Goal: Task Accomplishment & Management: Manage account settings

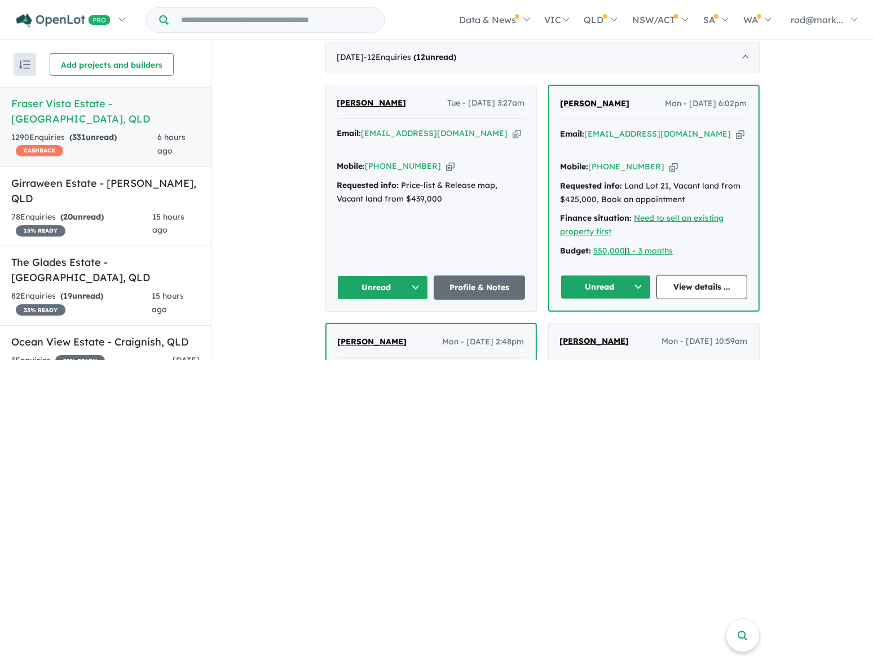
scroll to position [462, 0]
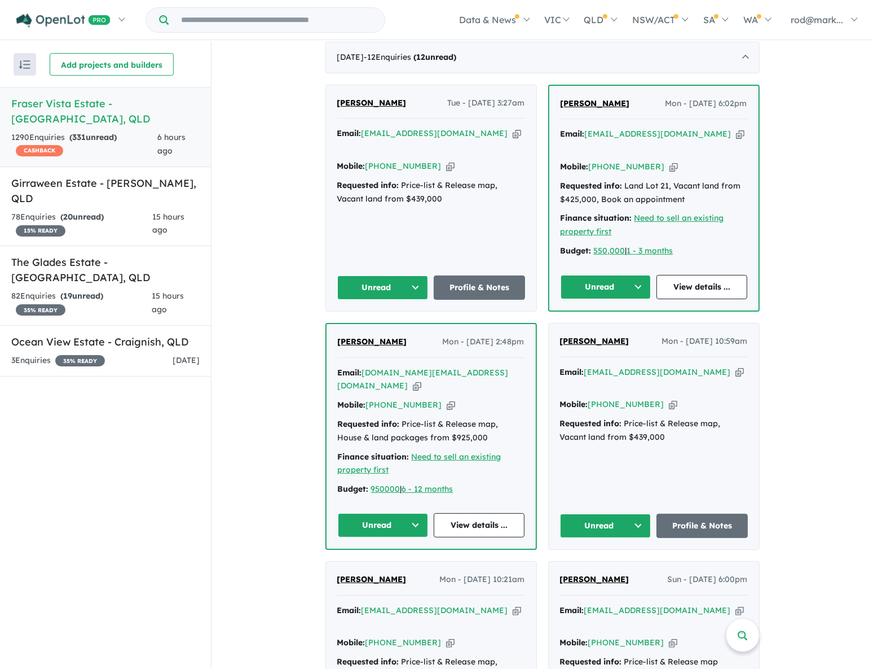
click at [513, 129] on icon "button" at bounding box center [517, 134] width 8 height 12
click at [410, 275] on button "Unread" at bounding box center [382, 287] width 91 height 24
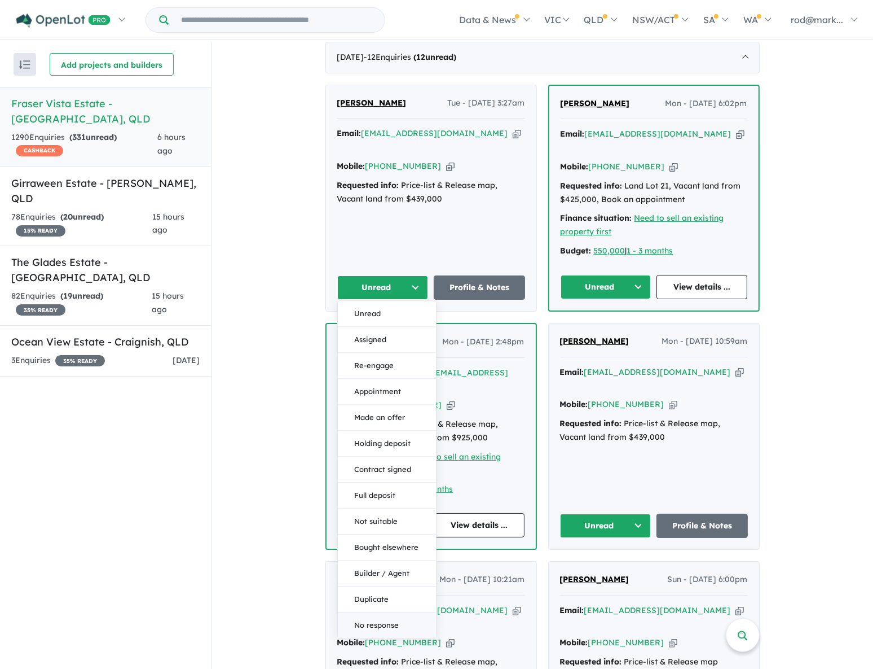
click at [393, 358] on button "No response" at bounding box center [387, 624] width 98 height 25
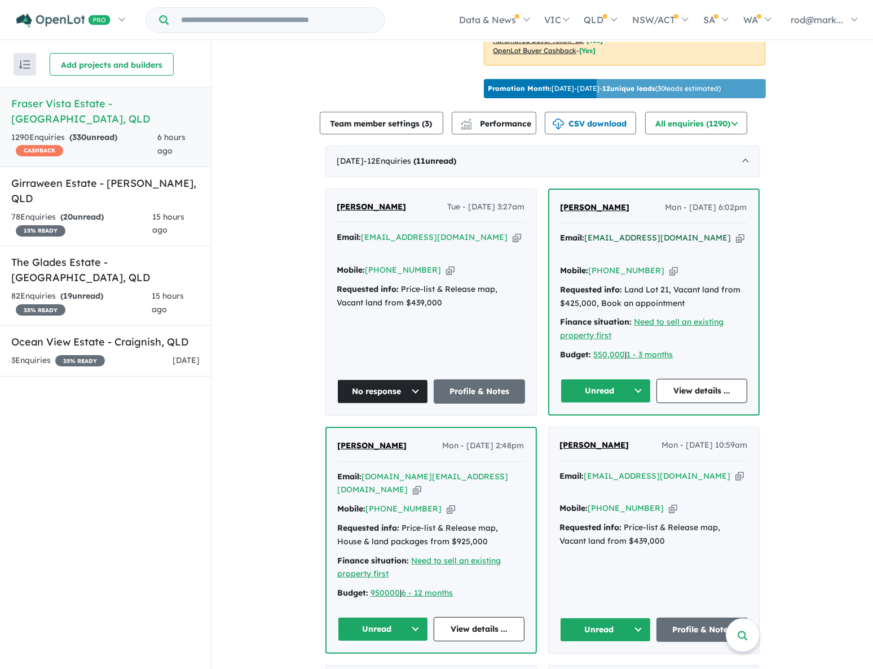
scroll to position [359, 0]
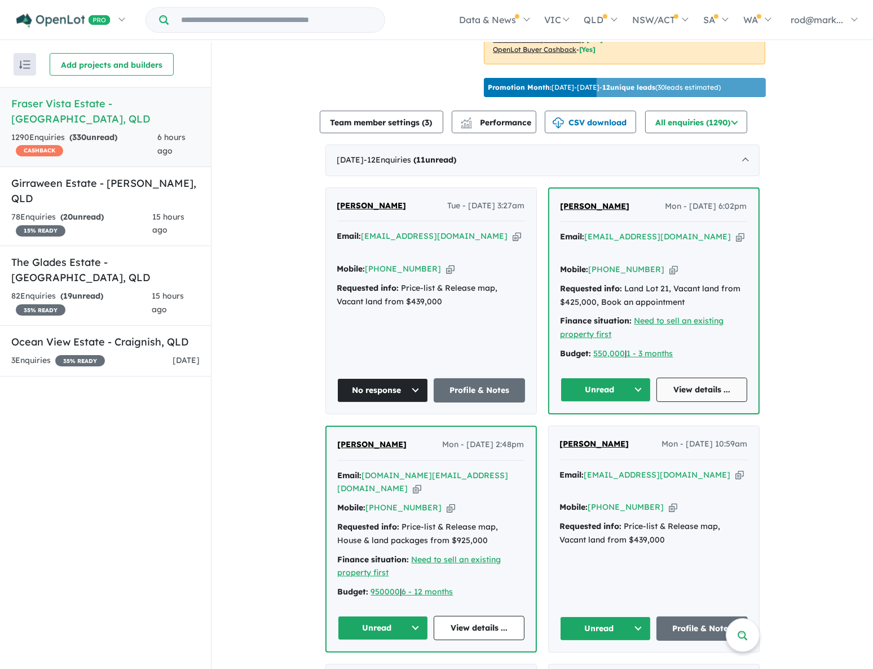
click at [696, 358] on link "View details ..." at bounding box center [702, 389] width 91 height 24
click at [636, 358] on button "Unread" at bounding box center [606, 389] width 91 height 24
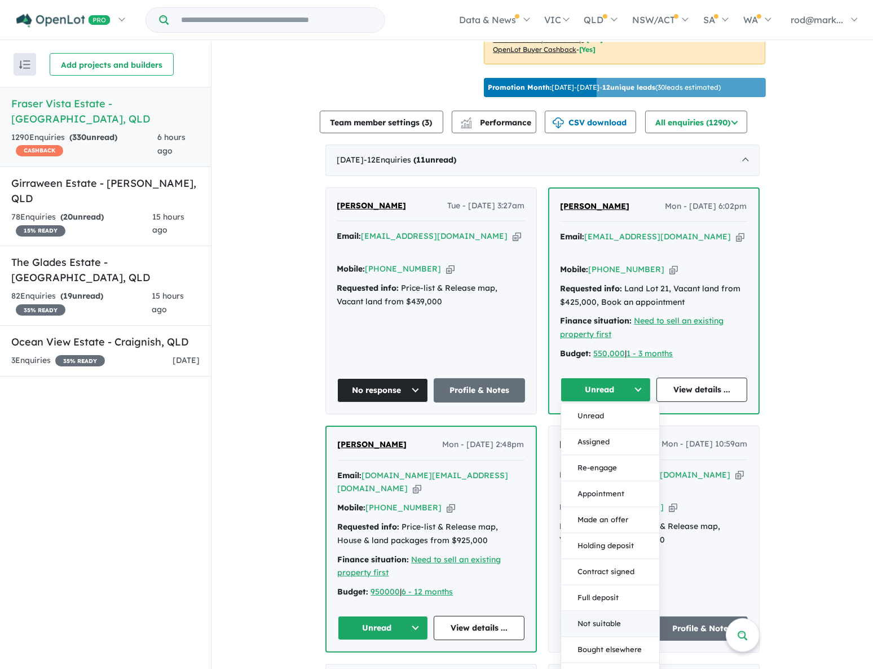
click at [605, 358] on button "Not suitable" at bounding box center [610, 624] width 98 height 26
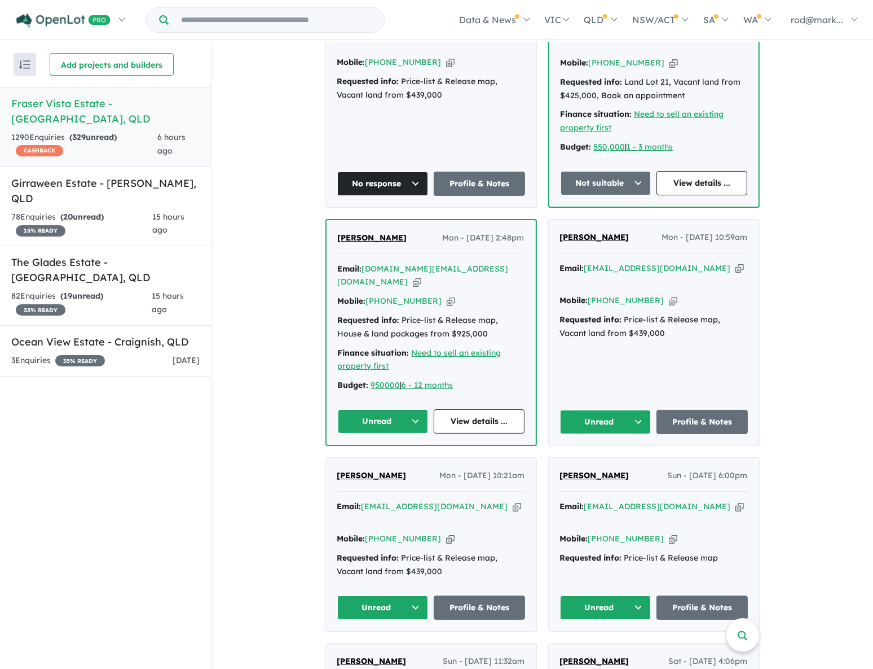
scroll to position [615, 0]
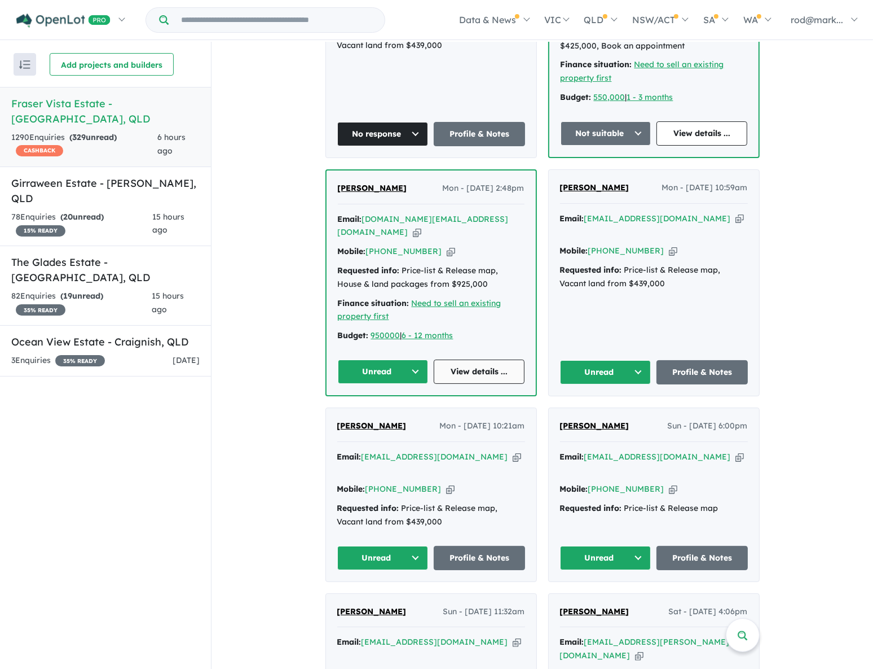
click at [480, 358] on link "View details ..." at bounding box center [479, 371] width 91 height 24
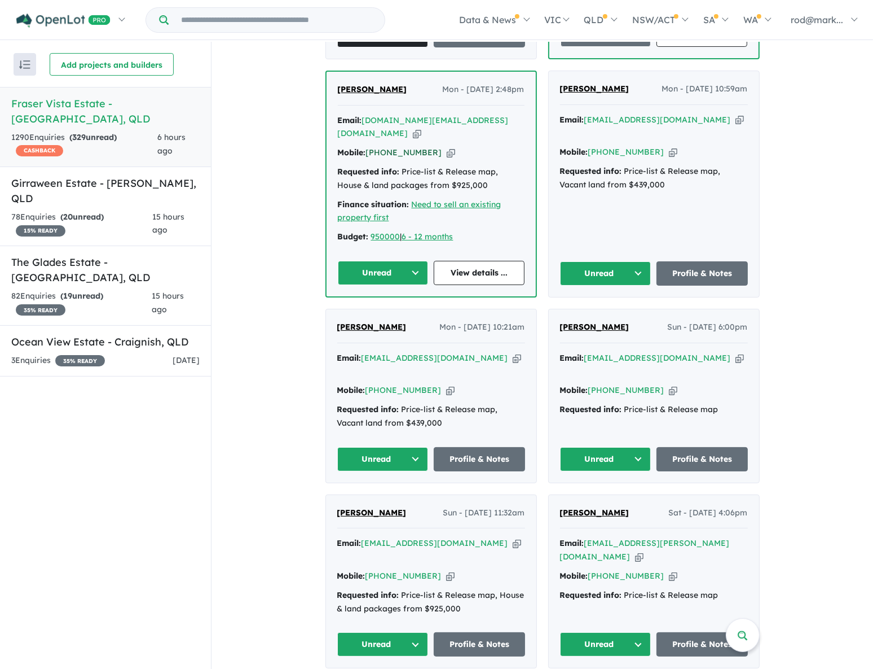
scroll to position [718, 0]
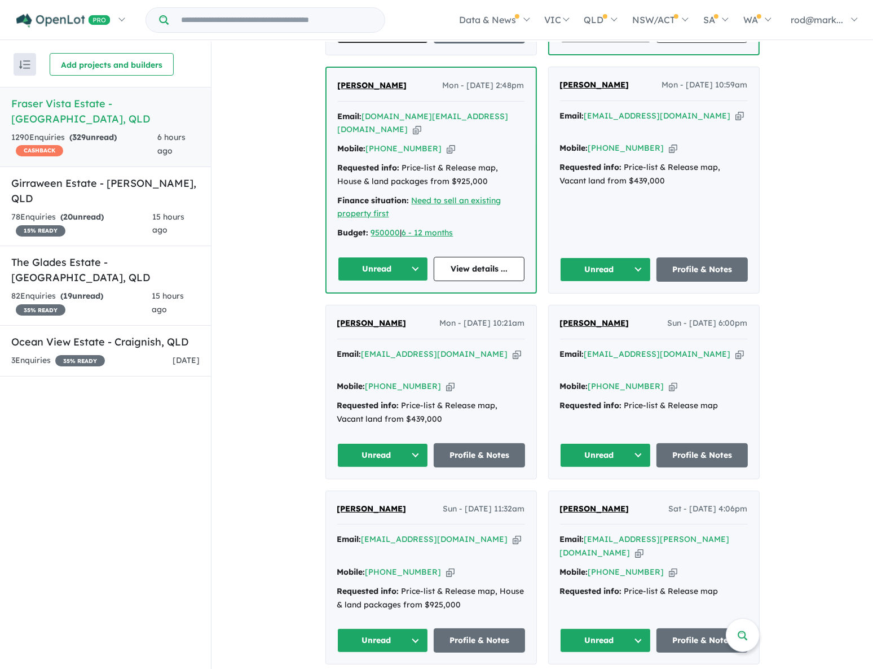
click at [411, 257] on button "Unread" at bounding box center [383, 269] width 91 height 24
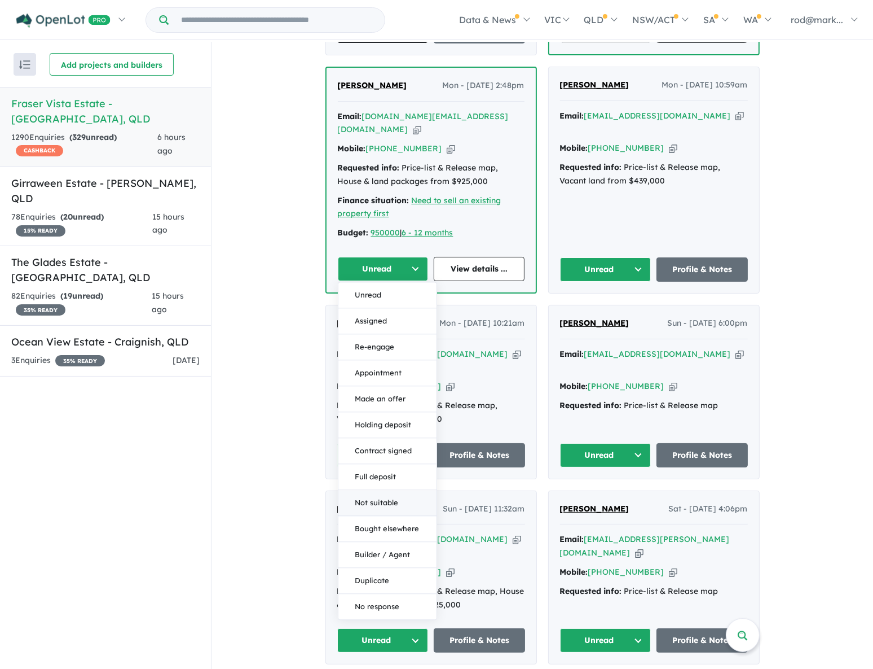
click at [376, 358] on button "Not suitable" at bounding box center [388, 503] width 98 height 26
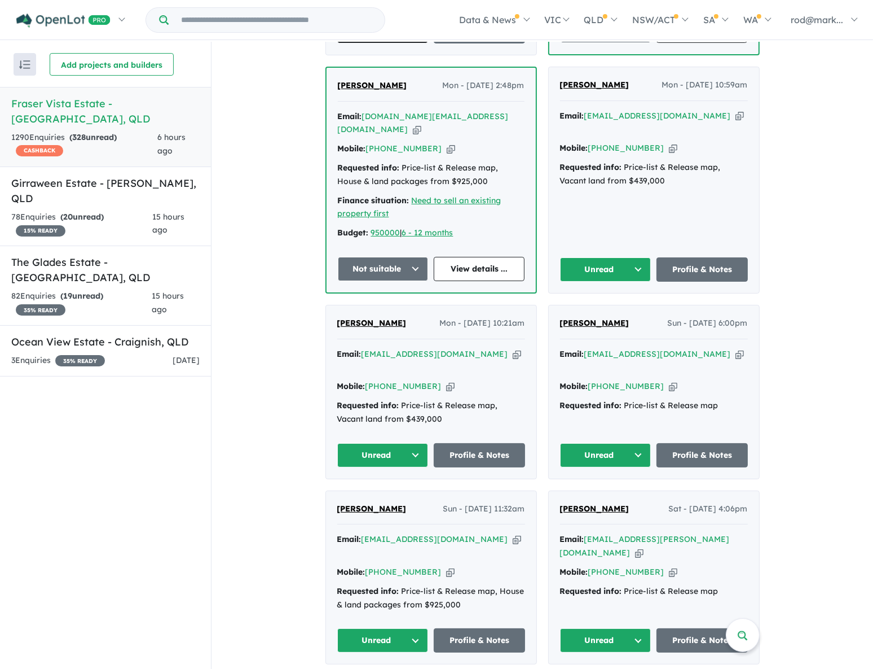
click at [737, 110] on icon "button" at bounding box center [740, 116] width 8 height 12
drag, startPoint x: 736, startPoint y: 95, endPoint x: 866, endPoint y: 141, distance: 137.1
click at [737, 110] on icon "button" at bounding box center [740, 116] width 8 height 12
click at [632, 257] on button "Unread" at bounding box center [605, 269] width 91 height 24
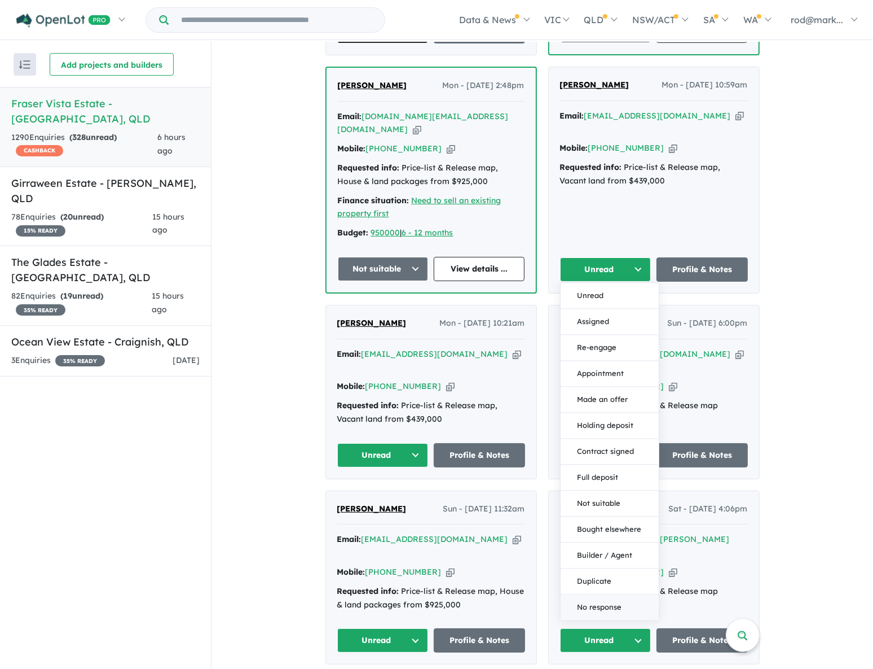
click at [599, 358] on button "No response" at bounding box center [610, 606] width 98 height 25
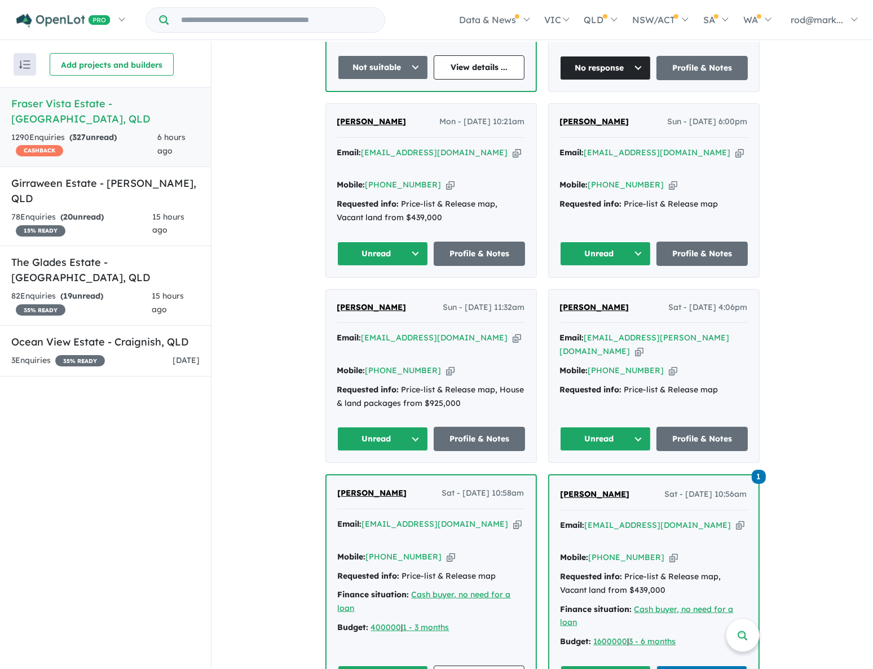
scroll to position [923, 0]
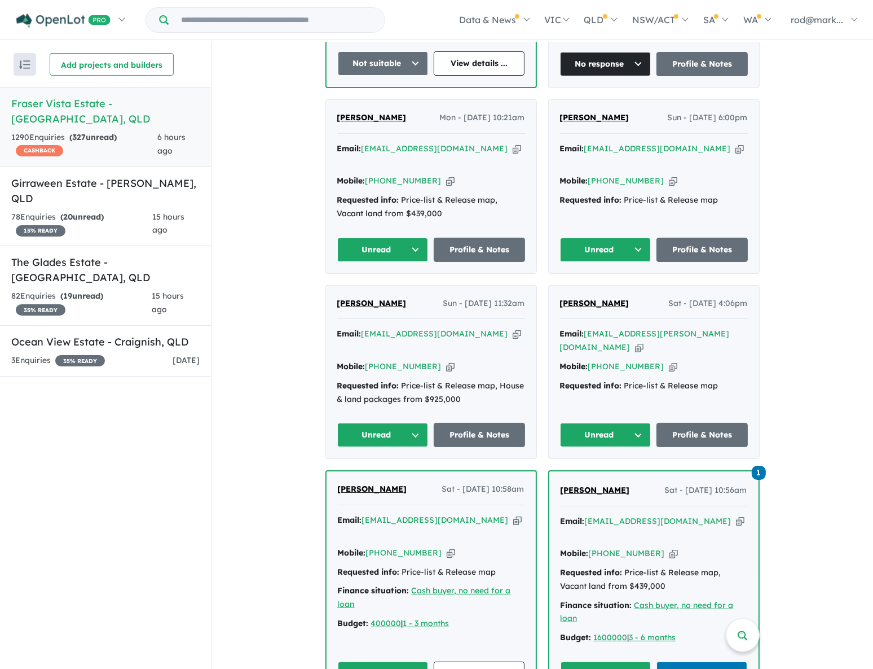
click at [513, 143] on icon "button" at bounding box center [517, 149] width 8 height 12
click at [412, 238] on button "Unread" at bounding box center [382, 250] width 91 height 24
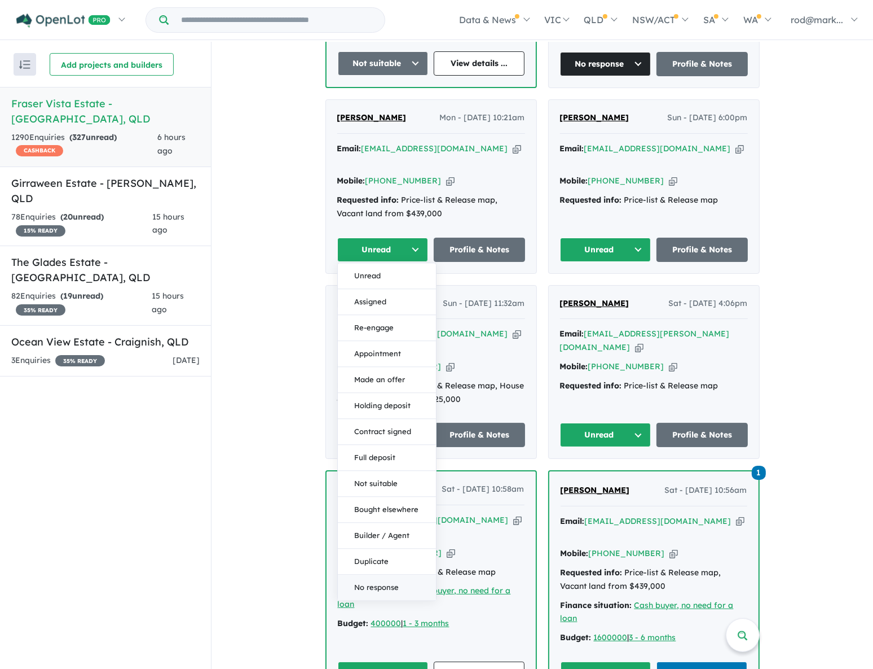
click at [383, 358] on button "No response" at bounding box center [387, 586] width 98 height 25
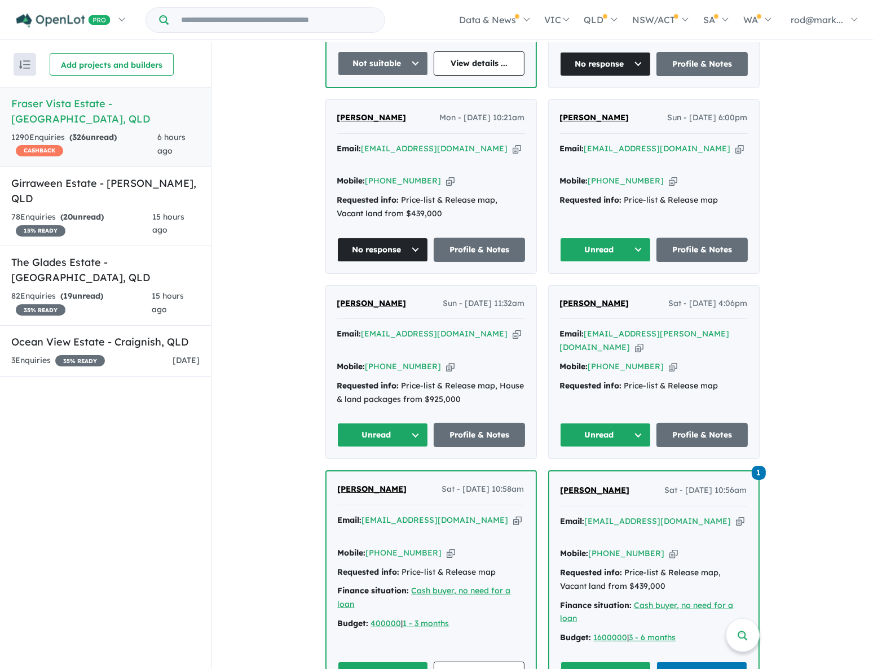
click at [736, 143] on icon "button" at bounding box center [740, 149] width 8 height 12
click at [634, 238] on button "Unread" at bounding box center [605, 250] width 91 height 24
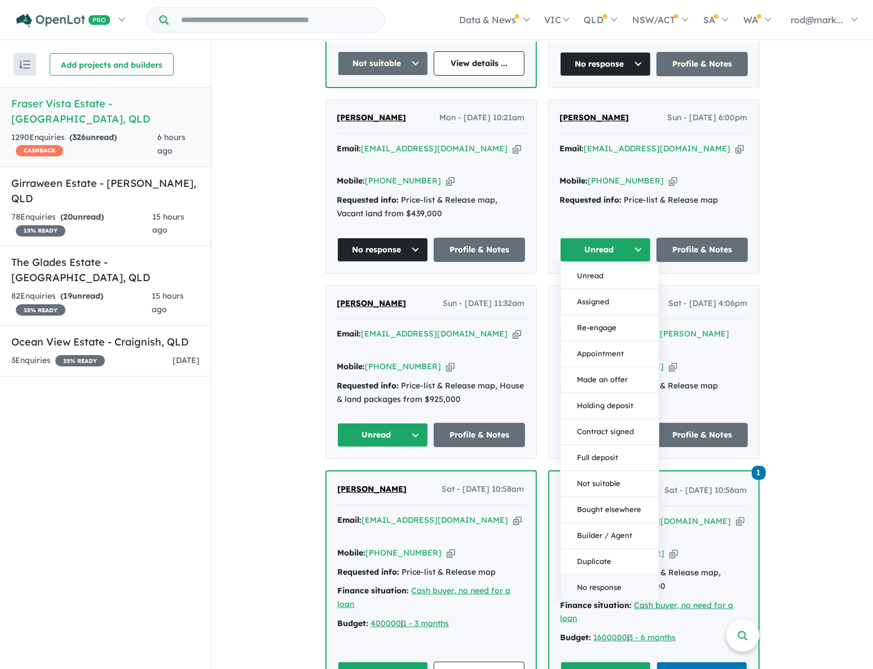
click at [594, 358] on button "No response" at bounding box center [610, 586] width 98 height 25
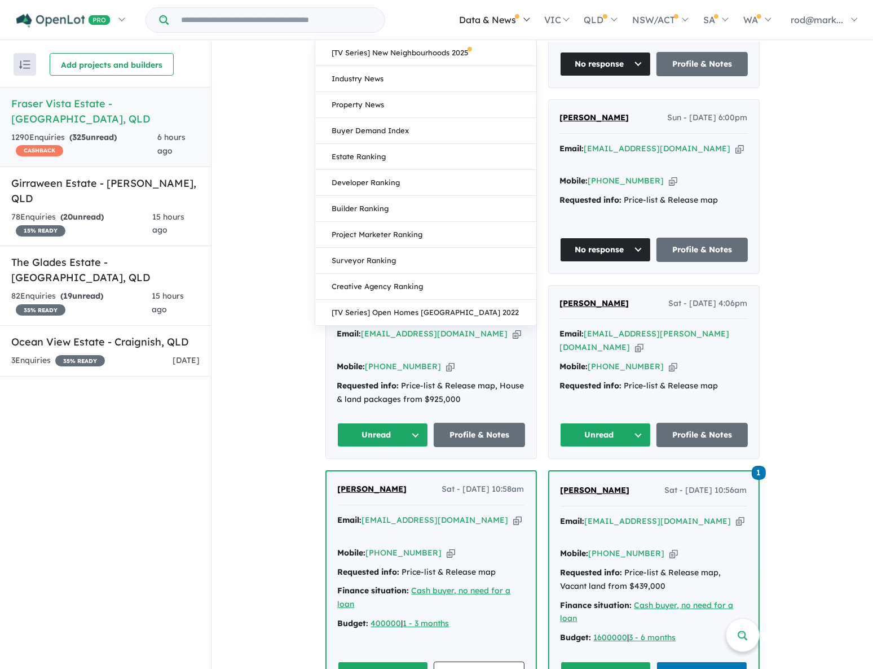
drag, startPoint x: 671, startPoint y: 114, endPoint x: 473, endPoint y: 39, distance: 211.6
click at [736, 143] on icon "button" at bounding box center [740, 149] width 8 height 12
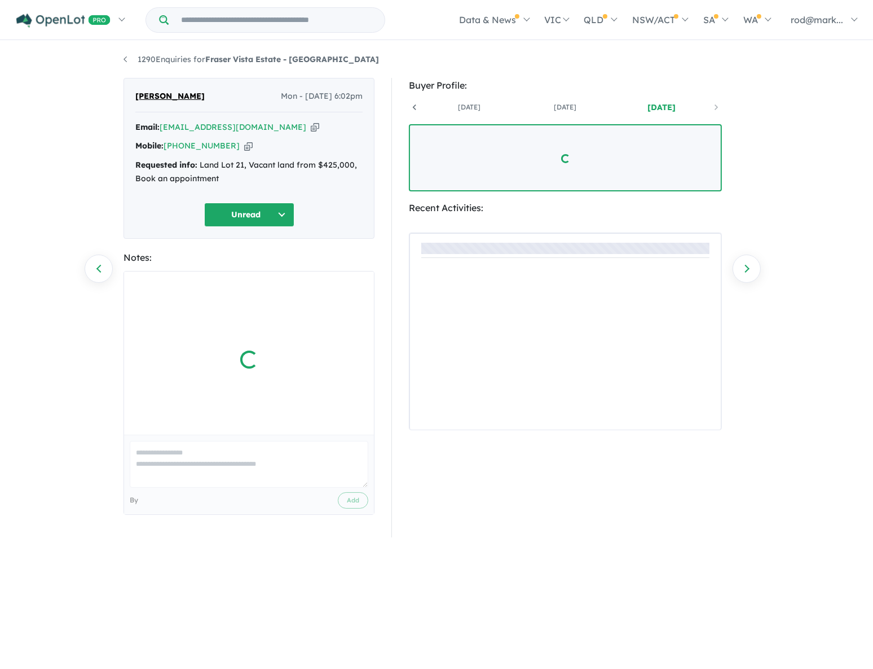
scroll to position [0, 84]
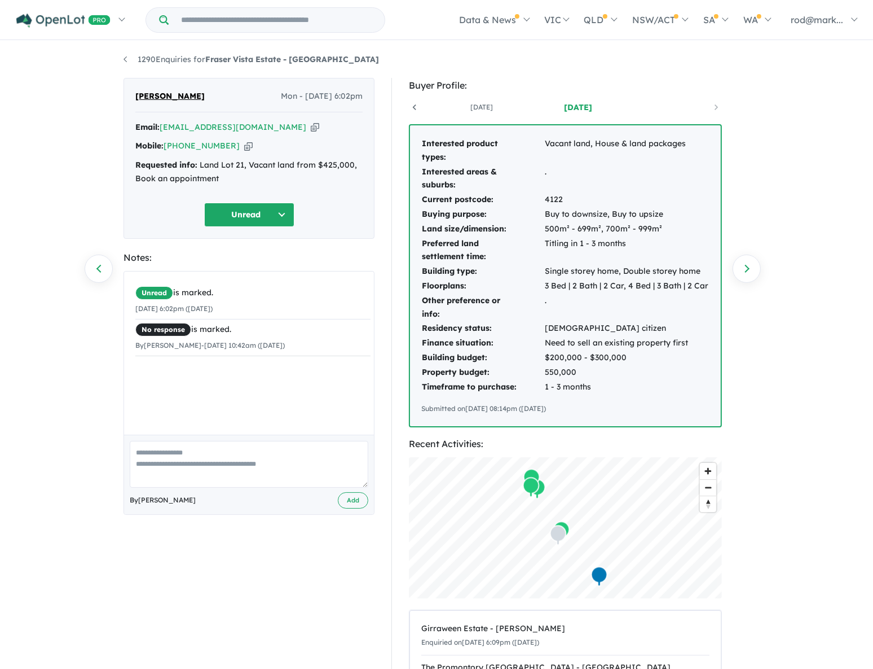
drag, startPoint x: 276, startPoint y: 130, endPoint x: 273, endPoint y: 118, distance: 12.3
click at [311, 128] on icon "button" at bounding box center [315, 127] width 8 height 12
